Goal: Information Seeking & Learning: Learn about a topic

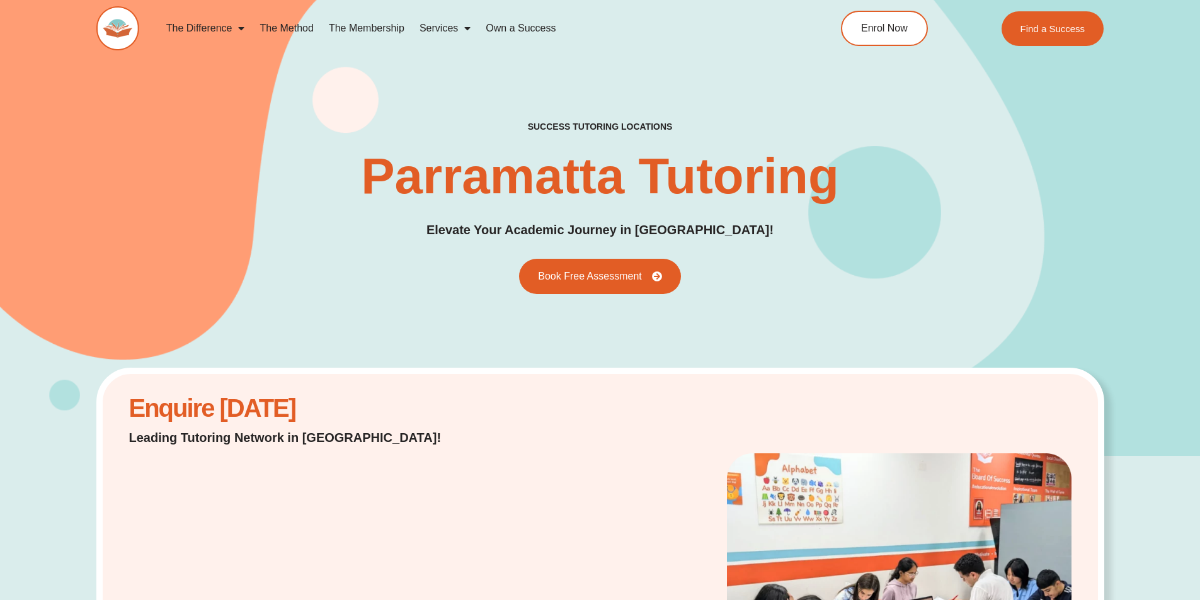
click at [457, 25] on link "Services" at bounding box center [445, 28] width 66 height 29
click at [467, 28] on span "Menu" at bounding box center [464, 28] width 13 height 23
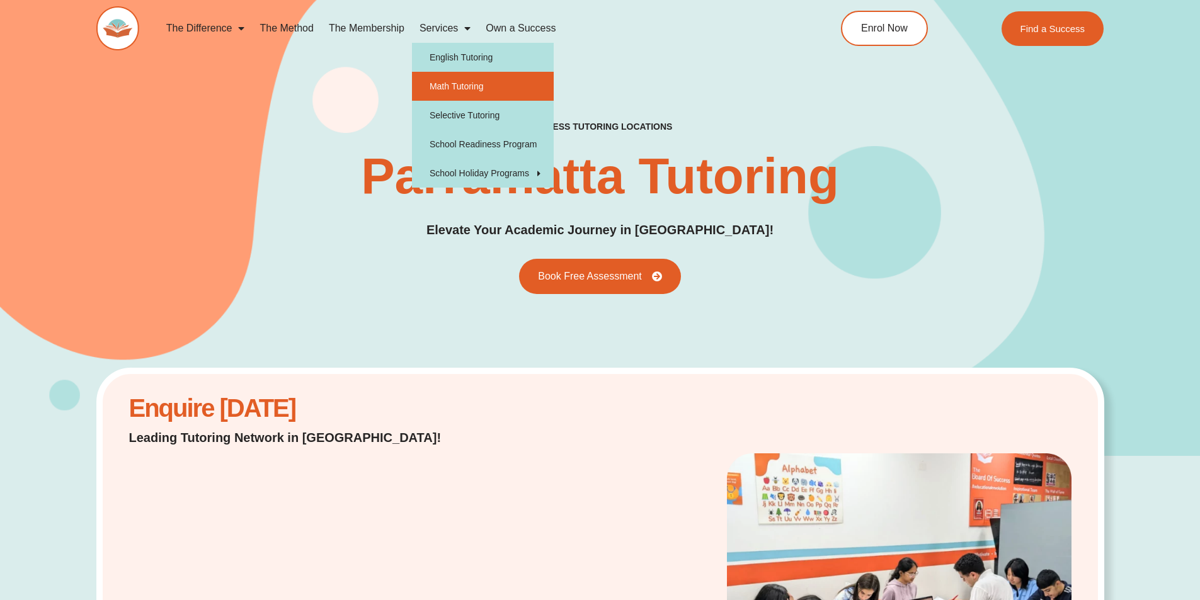
click at [474, 89] on link "Math Tutoring" at bounding box center [483, 86] width 142 height 29
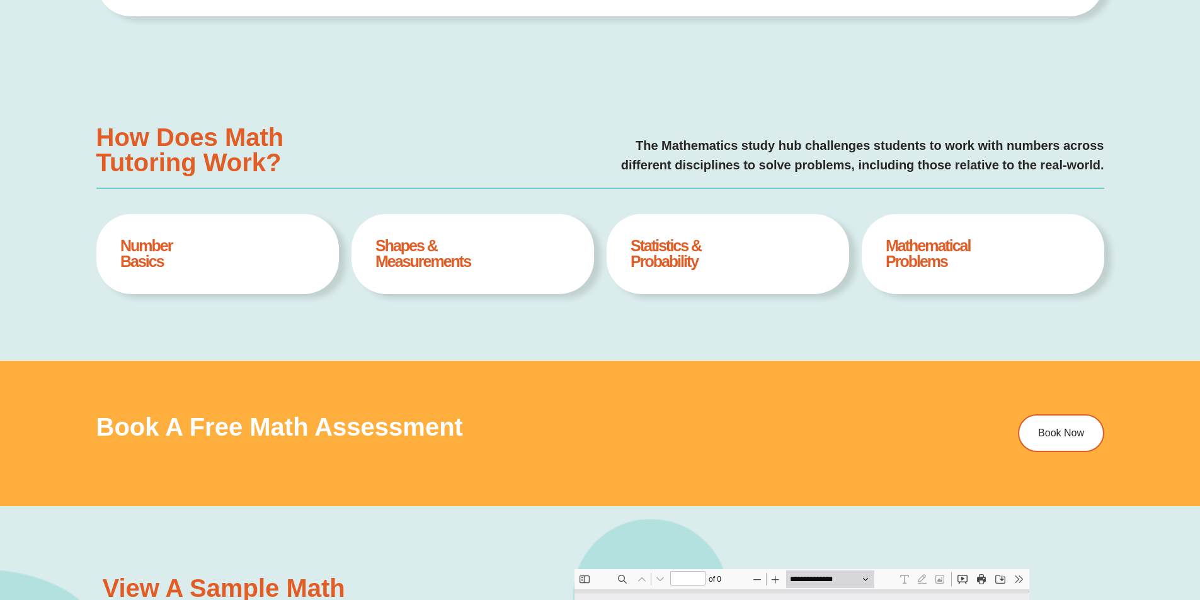
scroll to position [567, 0]
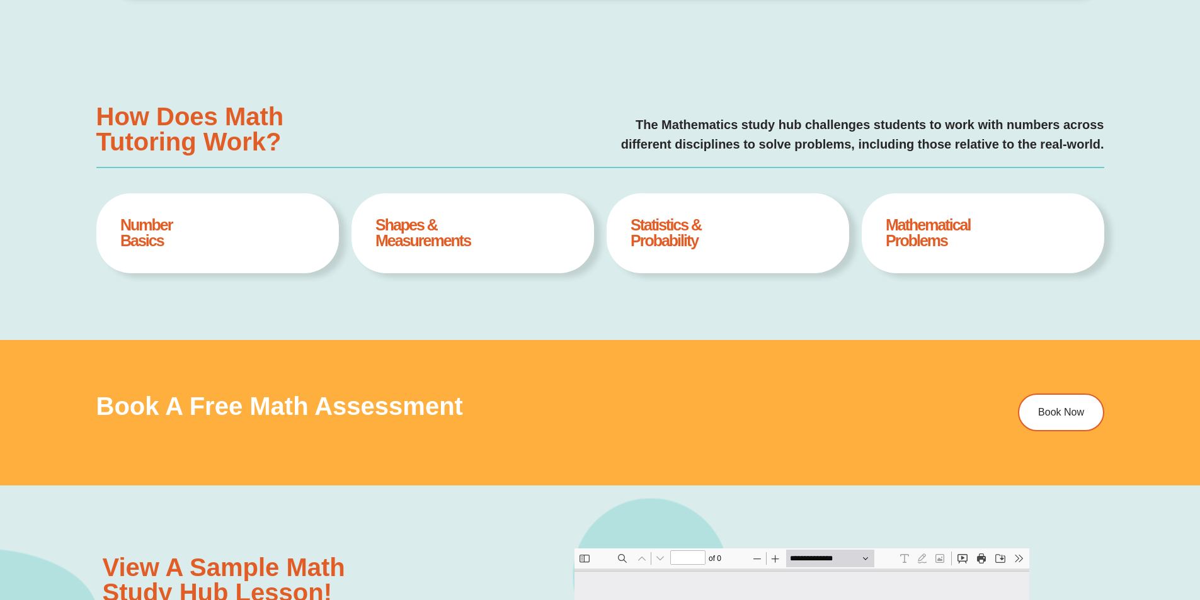
type input "*"
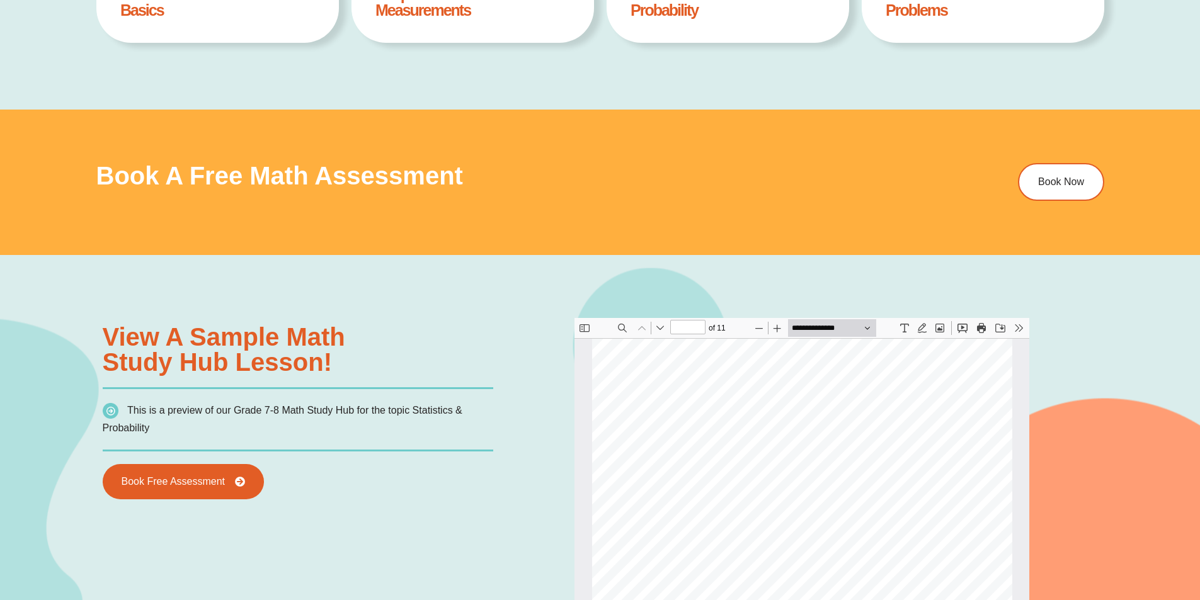
scroll to position [756, 0]
